Goal: Task Accomplishment & Management: Use online tool/utility

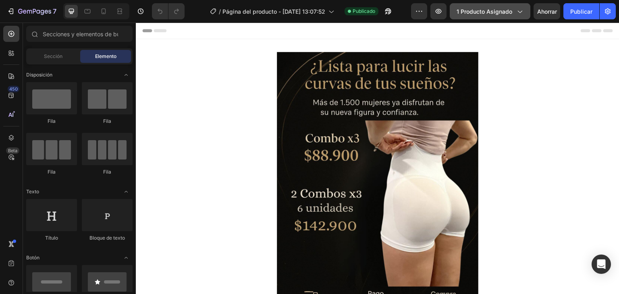
click at [513, 15] on div "1 producto asignado" at bounding box center [490, 11] width 67 height 8
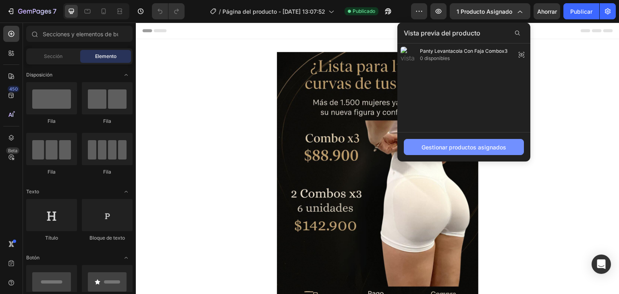
click at [487, 147] on font "Gestionar productos asignados" at bounding box center [464, 147] width 85 height 7
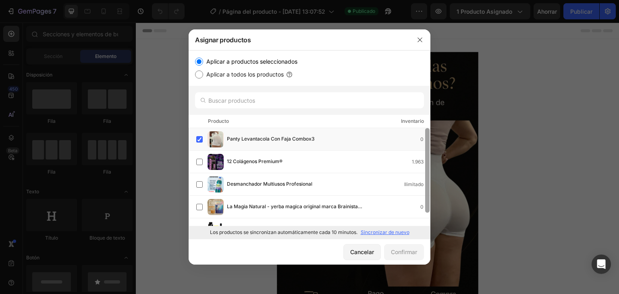
drag, startPoint x: 428, startPoint y: 174, endPoint x: 426, endPoint y: 183, distance: 8.6
click at [203, 141] on label at bounding box center [199, 139] width 6 height 6
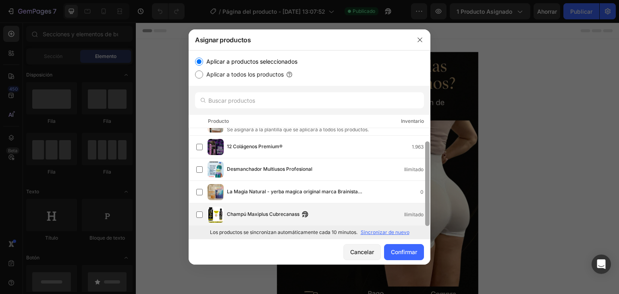
drag, startPoint x: 426, startPoint y: 175, endPoint x: 424, endPoint y: 204, distance: 29.5
click at [424, 204] on div "Panty Levantacola Con Faja Combox3 Se asignará a la plantilla que se aplicará a…" at bounding box center [310, 177] width 242 height 98
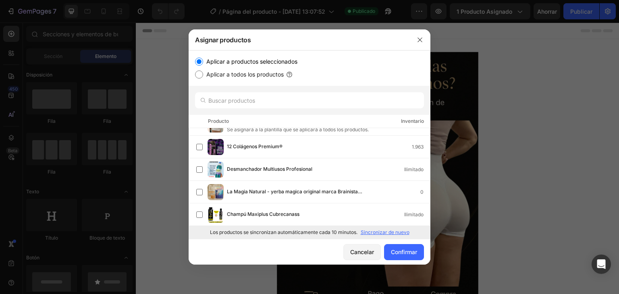
click at [380, 232] on font "Sincronizar de nuevo" at bounding box center [385, 232] width 49 height 6
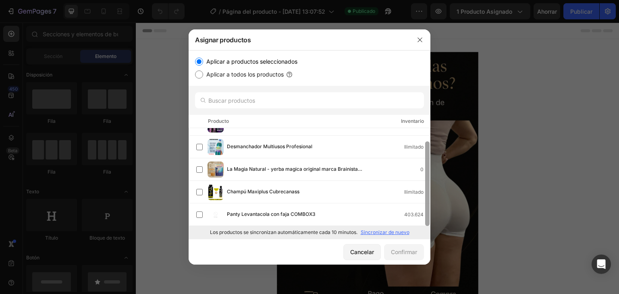
drag, startPoint x: 427, startPoint y: 152, endPoint x: 426, endPoint y: 171, distance: 19.0
click at [426, 171] on div at bounding box center [427, 183] width 4 height 85
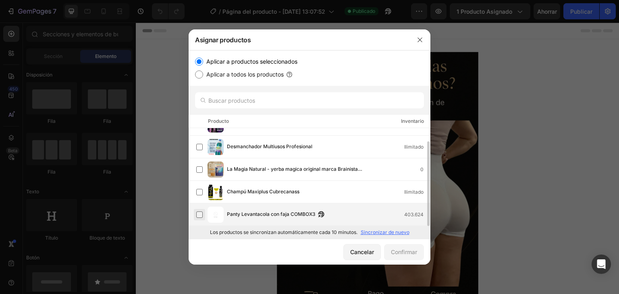
click at [198, 217] on label at bounding box center [199, 215] width 6 height 6
click at [405, 254] on font "Confirmar" at bounding box center [404, 252] width 26 height 7
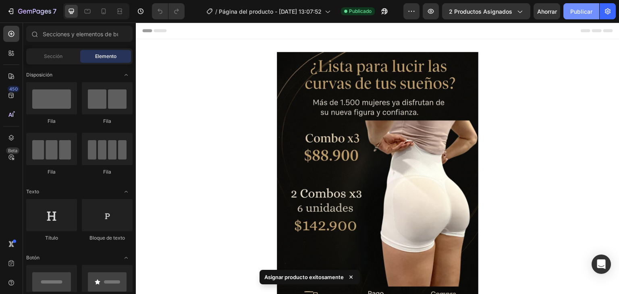
click at [581, 13] on font "Publicar" at bounding box center [581, 11] width 22 height 7
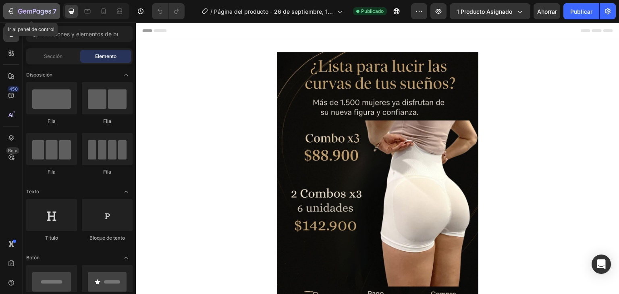
click at [12, 7] on div "7" at bounding box center [32, 11] width 50 height 10
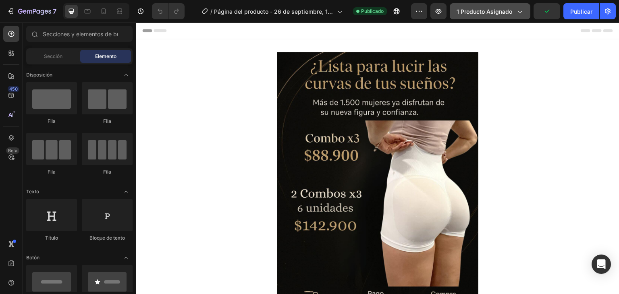
click at [520, 5] on button "1 producto asignado" at bounding box center [490, 11] width 81 height 16
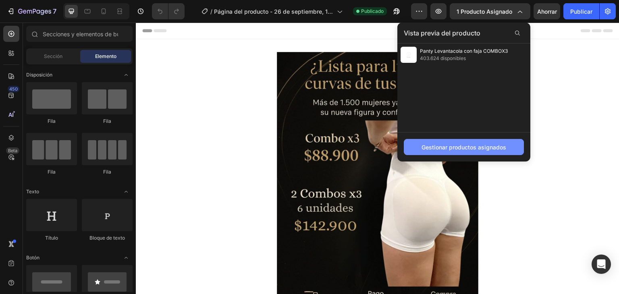
click at [462, 145] on font "Gestionar productos asignados" at bounding box center [464, 147] width 85 height 7
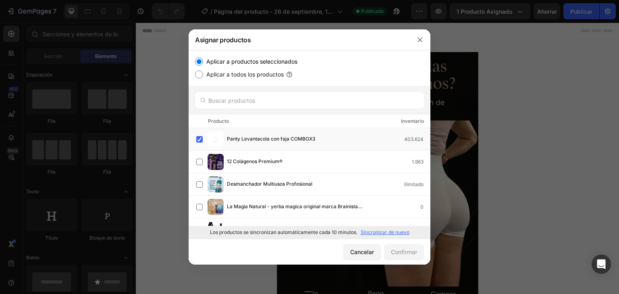
click at [387, 232] on font "Sincronizar de nuevo" at bounding box center [385, 232] width 49 height 6
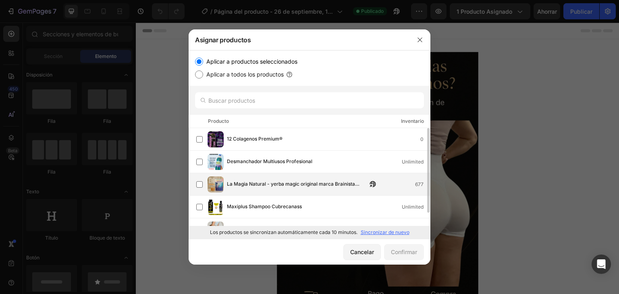
drag, startPoint x: 428, startPoint y: 152, endPoint x: 423, endPoint y: 176, distance: 24.2
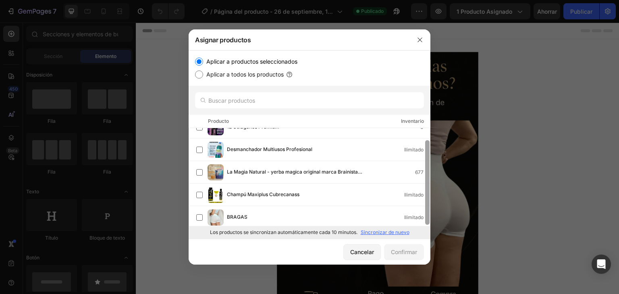
scroll to position [15, 0]
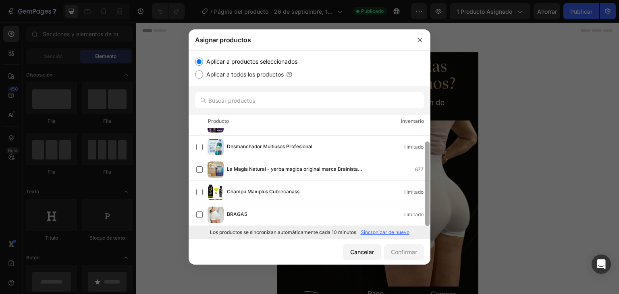
drag, startPoint x: 426, startPoint y: 185, endPoint x: 425, endPoint y: 207, distance: 22.2
click at [425, 207] on div at bounding box center [427, 183] width 4 height 85
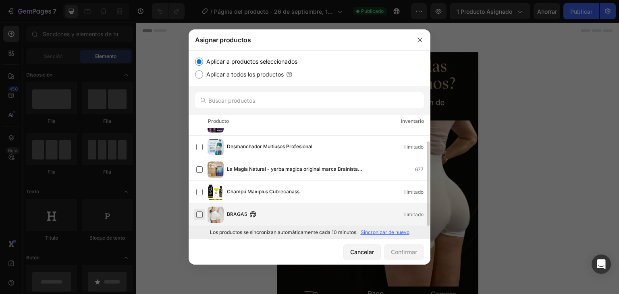
click at [201, 215] on label at bounding box center [199, 215] width 6 height 6
click at [396, 252] on font "Confirmar" at bounding box center [404, 252] width 26 height 7
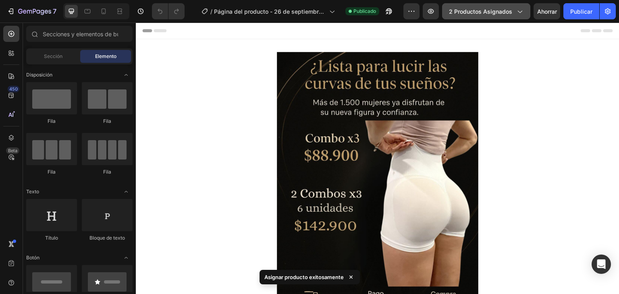
click at [522, 13] on icon "button" at bounding box center [520, 11] width 8 height 8
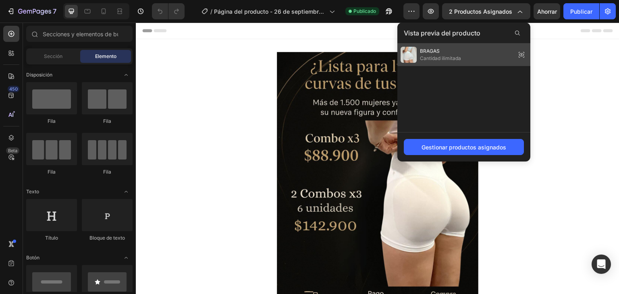
click at [489, 58] on div "BRAGAS Cantidad ilimitada" at bounding box center [463, 55] width 133 height 23
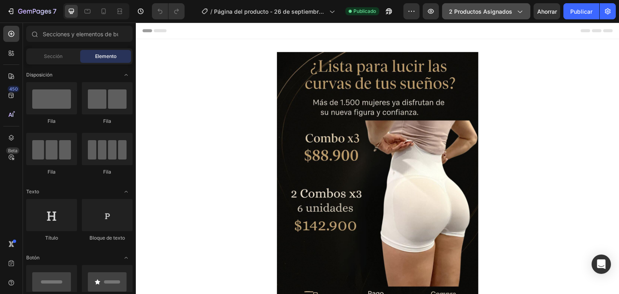
click at [522, 15] on icon "button" at bounding box center [520, 11] width 8 height 8
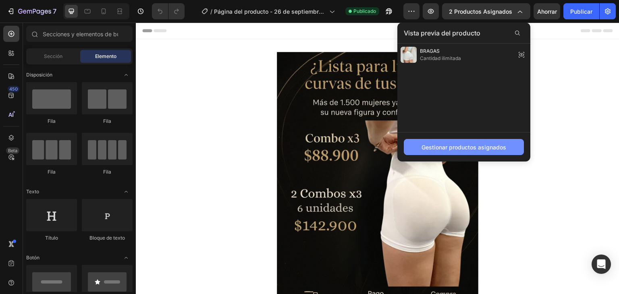
click at [454, 142] on button "Gestionar productos asignados" at bounding box center [464, 147] width 120 height 16
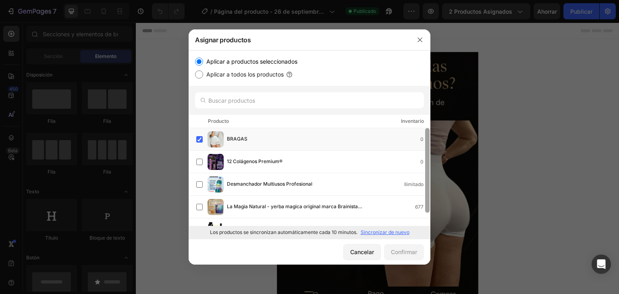
scroll to position [0, 0]
drag, startPoint x: 428, startPoint y: 160, endPoint x: 426, endPoint y: 174, distance: 14.3
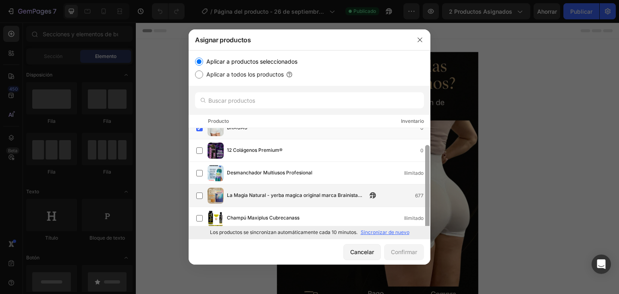
scroll to position [15, 0]
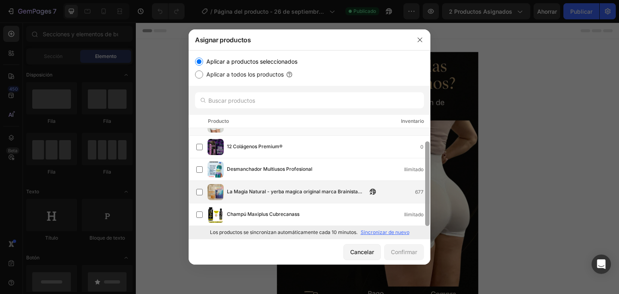
drag, startPoint x: 425, startPoint y: 177, endPoint x: 422, endPoint y: 199, distance: 22.0
click at [422, 199] on div "BRAGAS 0 12 Colágenos Premium® 0 Desmanchador Multiusos Profesional Ilimitado L…" at bounding box center [310, 177] width 242 height 98
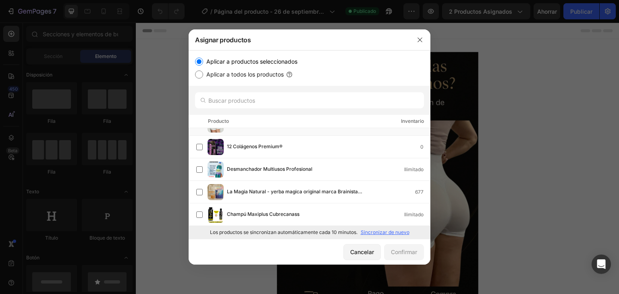
click at [392, 233] on font "Sincronizar de nuevo" at bounding box center [385, 232] width 49 height 6
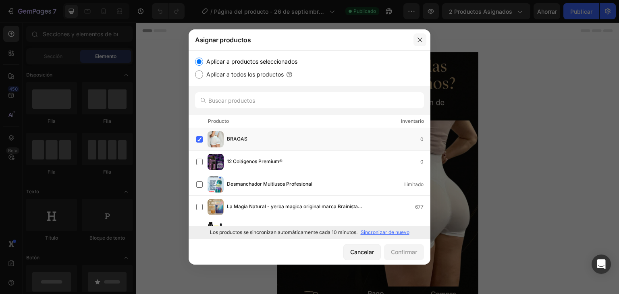
click at [418, 42] on icon "button" at bounding box center [420, 39] width 4 height 4
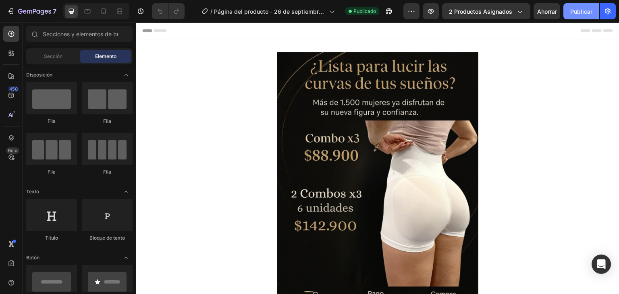
click at [579, 13] on font "Publicar" at bounding box center [581, 11] width 22 height 7
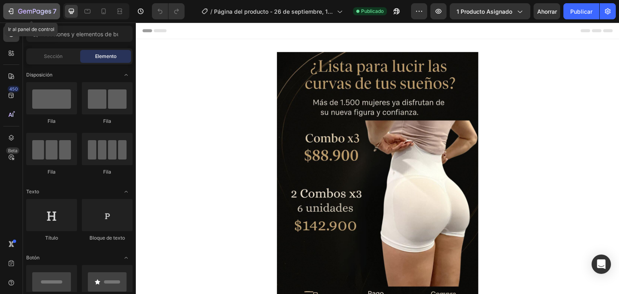
click at [6, 15] on button "7" at bounding box center [31, 11] width 57 height 16
